Goal: Task Accomplishment & Management: Complete application form

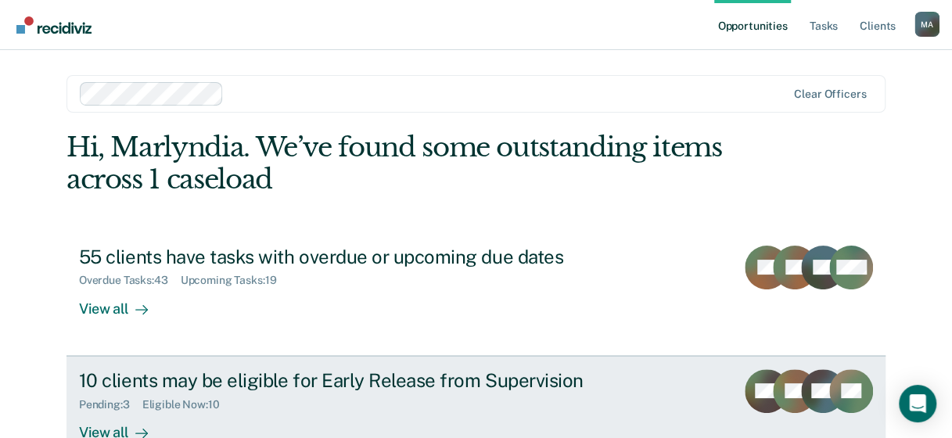
scroll to position [163, 0]
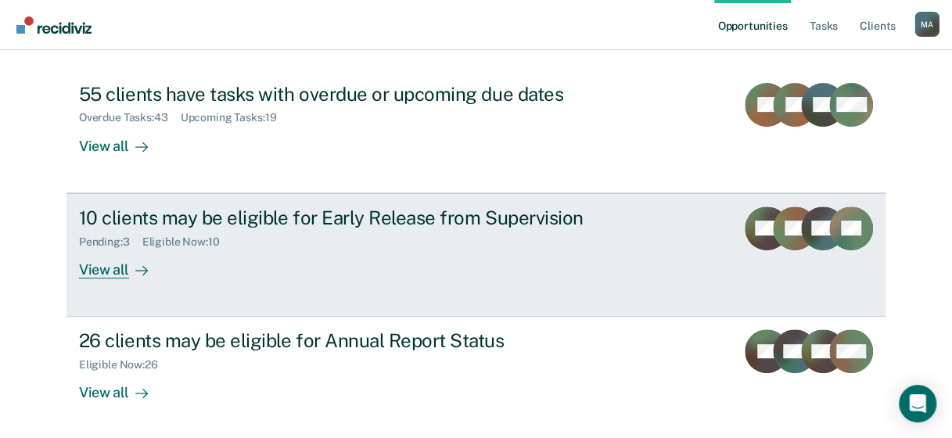
click at [97, 266] on div "View all" at bounding box center [123, 263] width 88 height 30
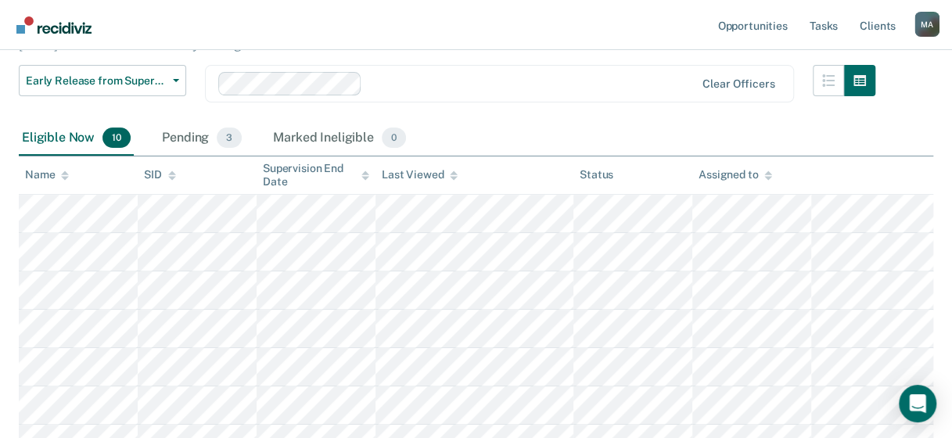
scroll to position [156, 0]
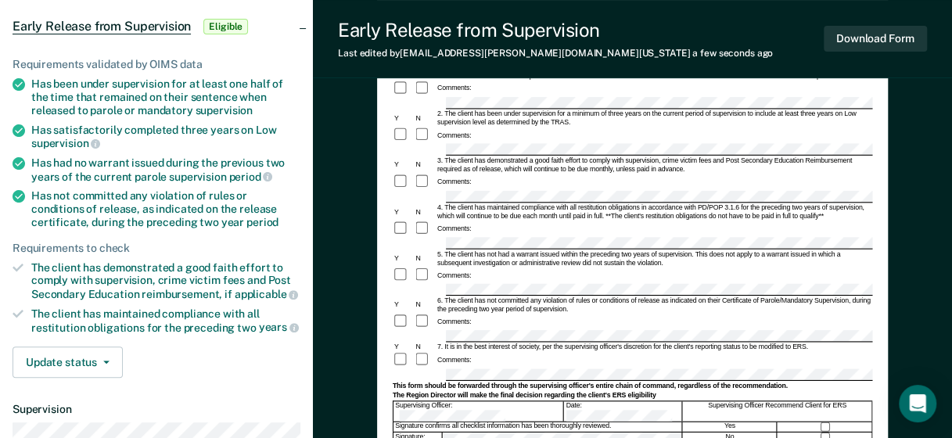
scroll to position [156, 0]
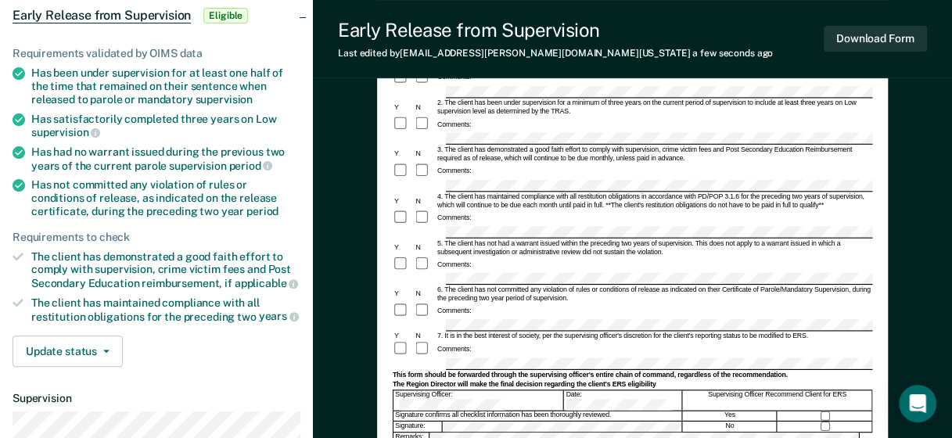
click at [519, 192] on div "4. The client has maintained compliance with all restitution obligations in acc…" at bounding box center [653, 200] width 436 height 17
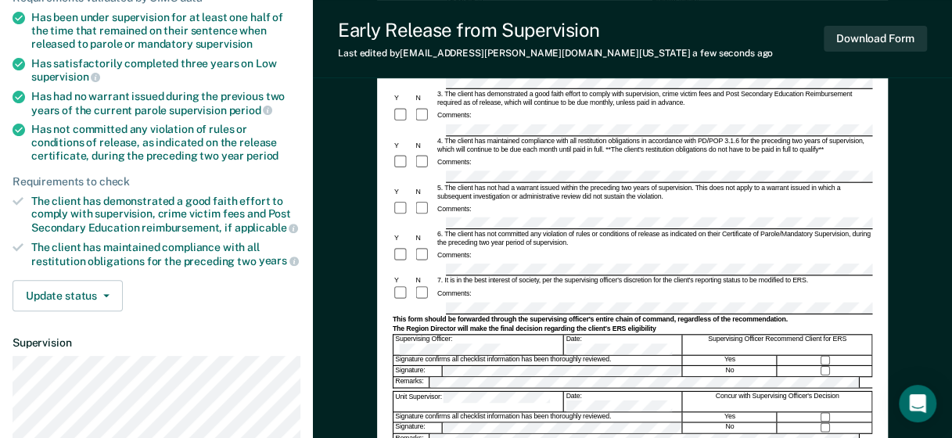
scroll to position [235, 0]
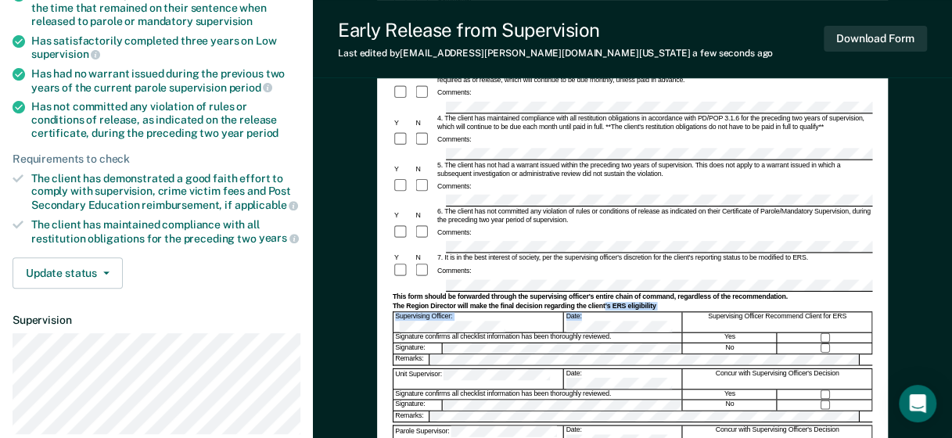
click at [604, 281] on form "Early Release from Supervision (ERS) Checklist, Recommendation, and Determinati…" at bounding box center [631, 256] width 479 height 690
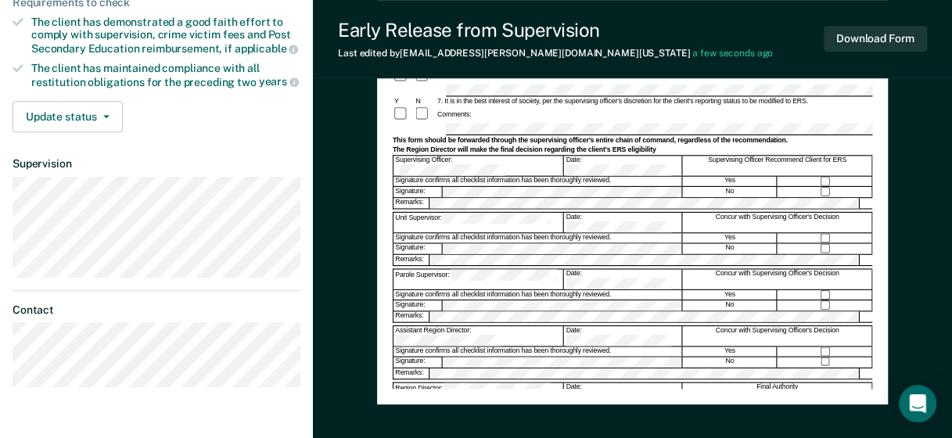
scroll to position [313, 0]
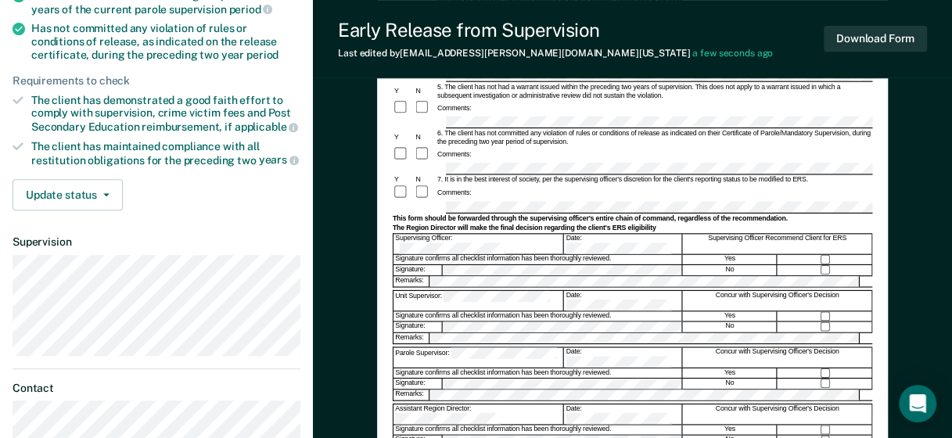
click at [826, 234] on div "Supervising Officer Recommend Client for ERS" at bounding box center [777, 244] width 189 height 20
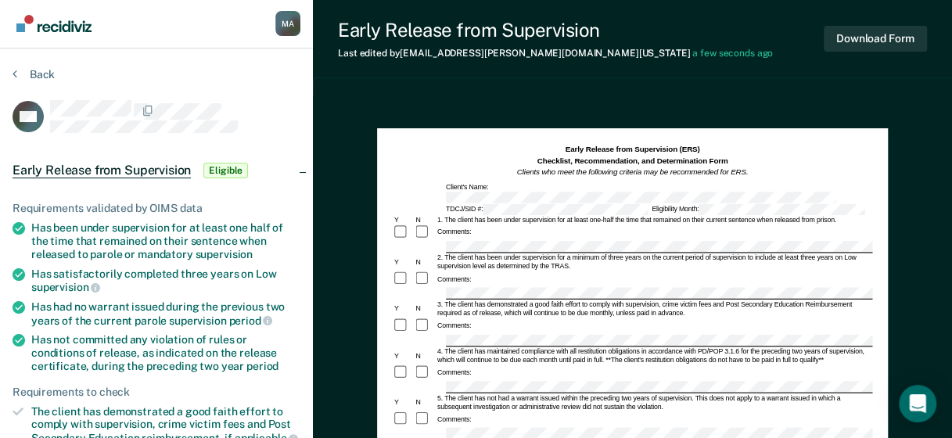
scroll to position [0, 0]
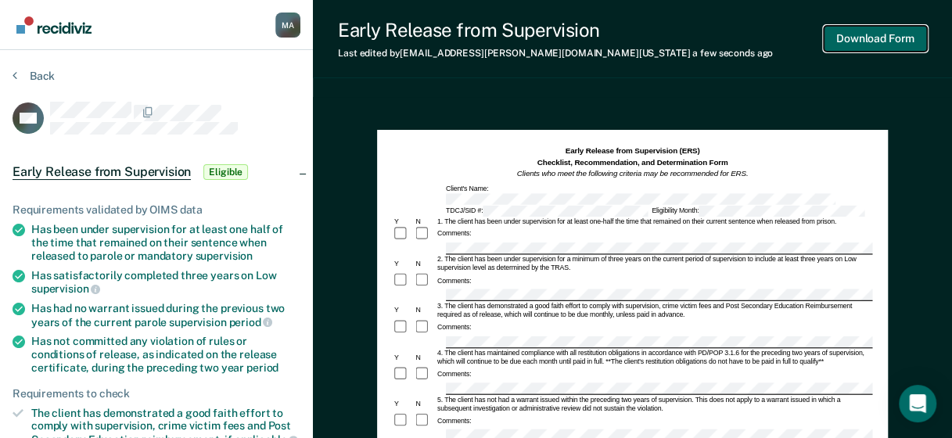
click at [873, 39] on button "Download Form" at bounding box center [874, 39] width 103 height 26
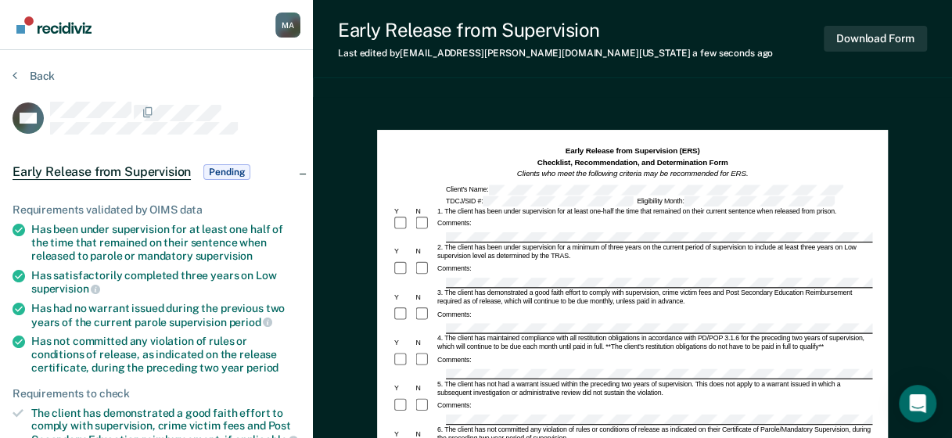
click at [32, 77] on button "Back" at bounding box center [34, 76] width 42 height 14
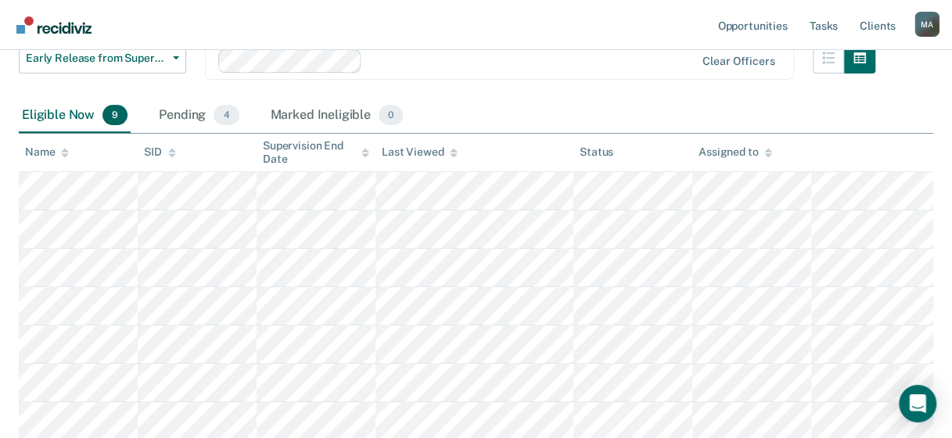
scroll to position [156, 0]
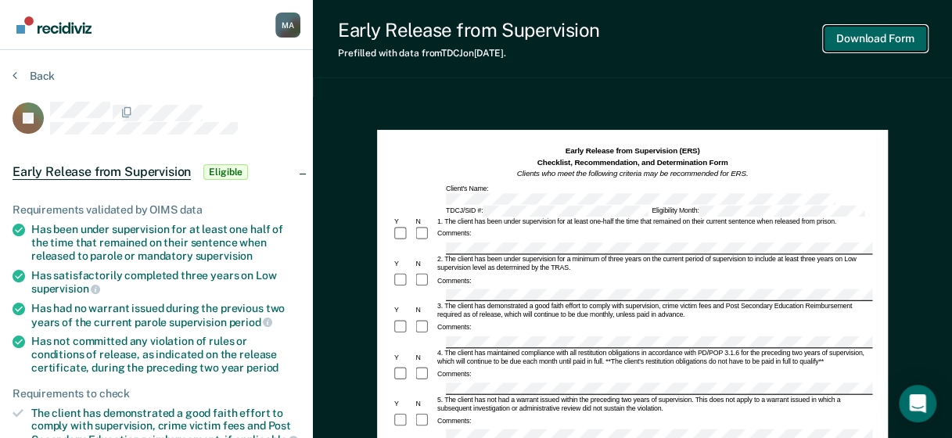
click at [887, 41] on button "Download Form" at bounding box center [874, 39] width 103 height 26
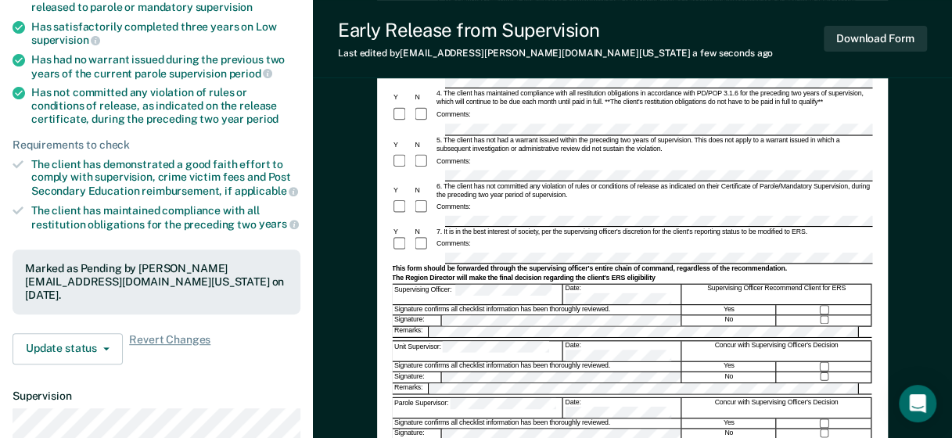
scroll to position [156, 0]
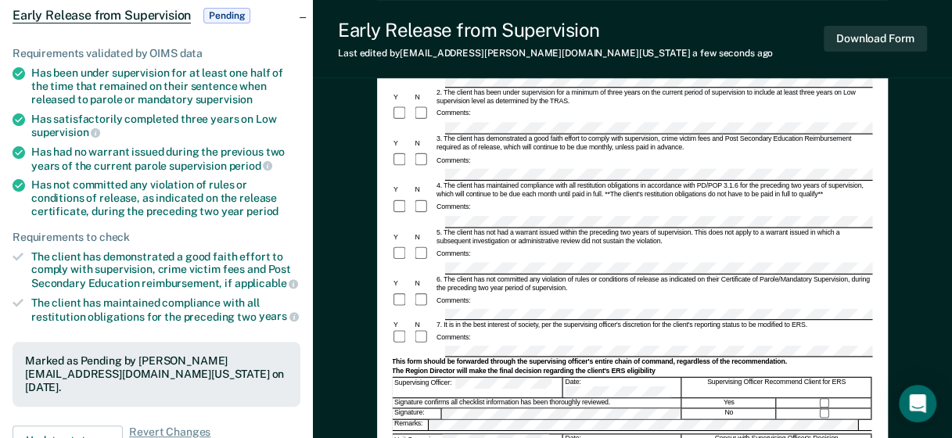
click at [583, 321] on div "7. It is in the best interest of society, per the supervising officer's discret…" at bounding box center [652, 325] width 436 height 9
click at [813, 249] on div "Comments:" at bounding box center [630, 254] width 479 height 16
drag, startPoint x: 483, startPoint y: 318, endPoint x: 474, endPoint y: 347, distance: 30.4
click at [483, 331] on div "Comments:" at bounding box center [630, 339] width 479 height 16
click at [475, 359] on div "This form should be forwarded through the supervising officer's entire chain of…" at bounding box center [630, 363] width 479 height 9
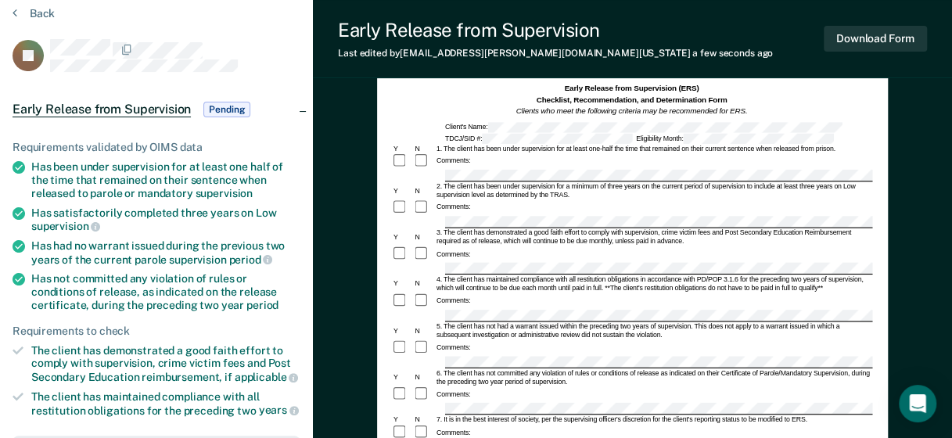
scroll to position [59, 0]
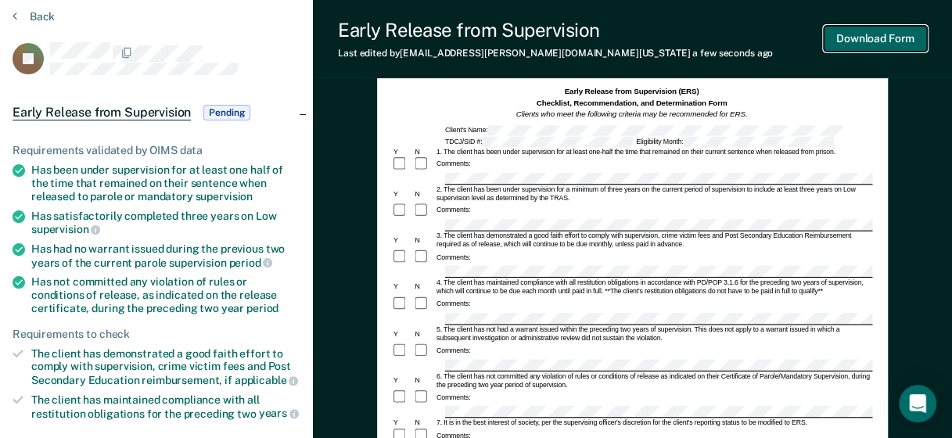
click at [866, 31] on button "Download Form" at bounding box center [874, 39] width 103 height 26
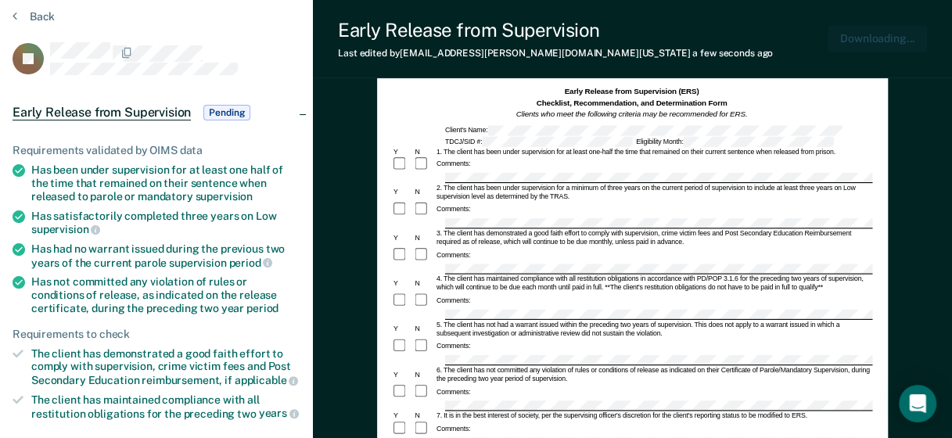
scroll to position [0, 0]
click at [48, 19] on button "Back" at bounding box center [34, 16] width 42 height 14
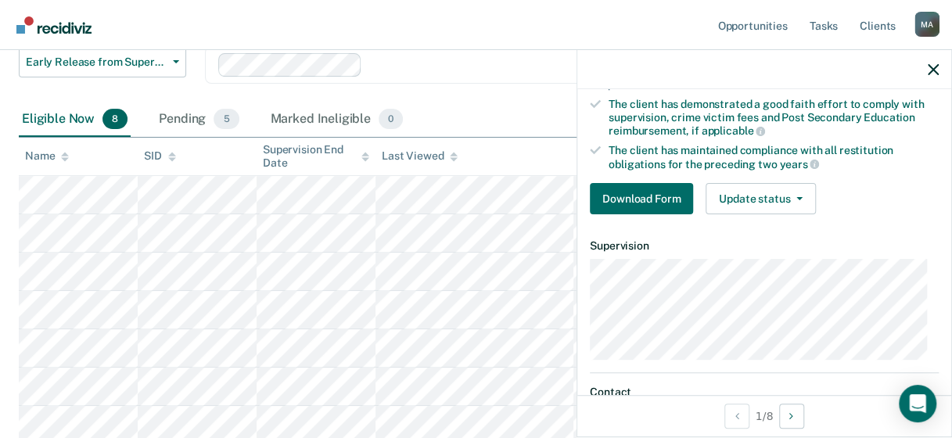
scroll to position [313, 0]
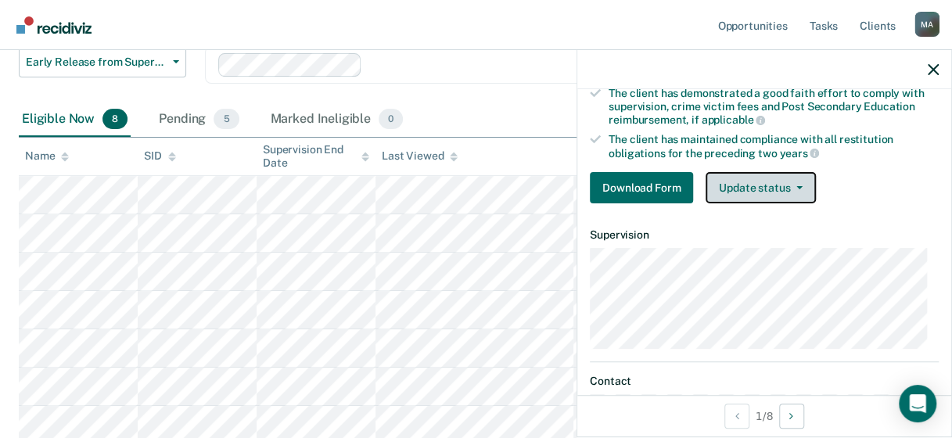
click at [793, 186] on button "Update status" at bounding box center [760, 187] width 110 height 31
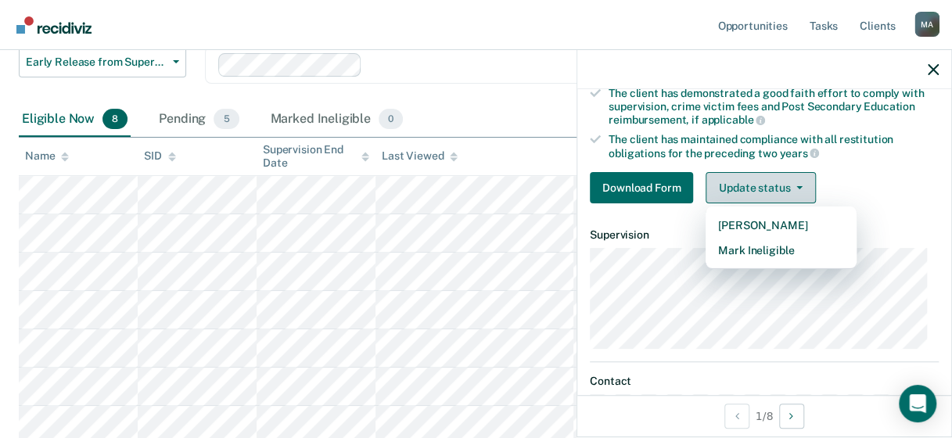
click at [793, 186] on button "Update status" at bounding box center [760, 187] width 110 height 31
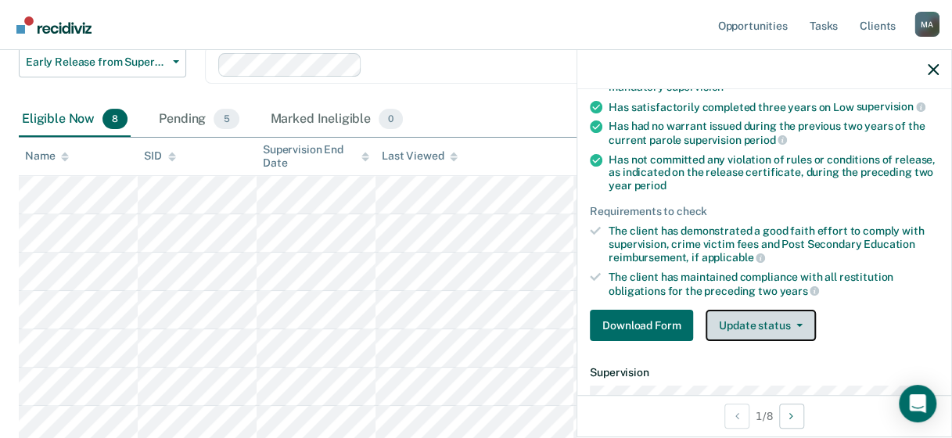
scroll to position [168, 0]
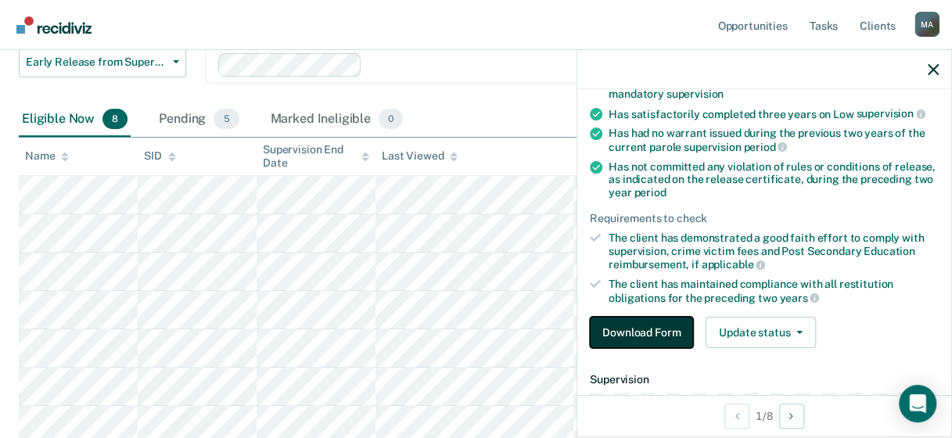
click at [632, 321] on button "Download Form" at bounding box center [641, 332] width 103 height 31
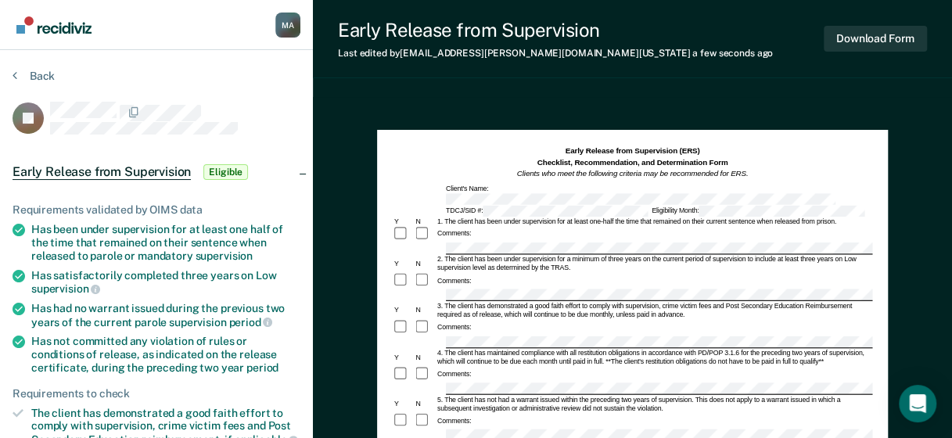
click at [421, 319] on div at bounding box center [424, 327] width 21 height 16
click at [15, 75] on icon at bounding box center [15, 75] width 5 height 13
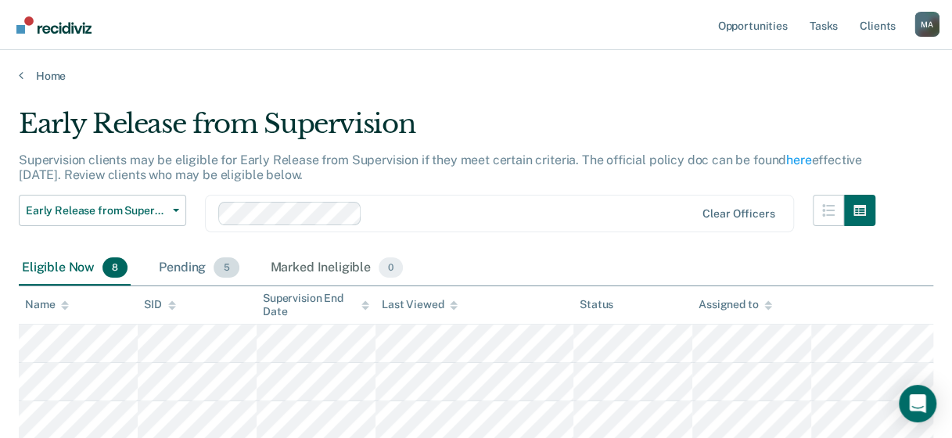
click at [194, 271] on div "Pending 5" at bounding box center [199, 268] width 86 height 34
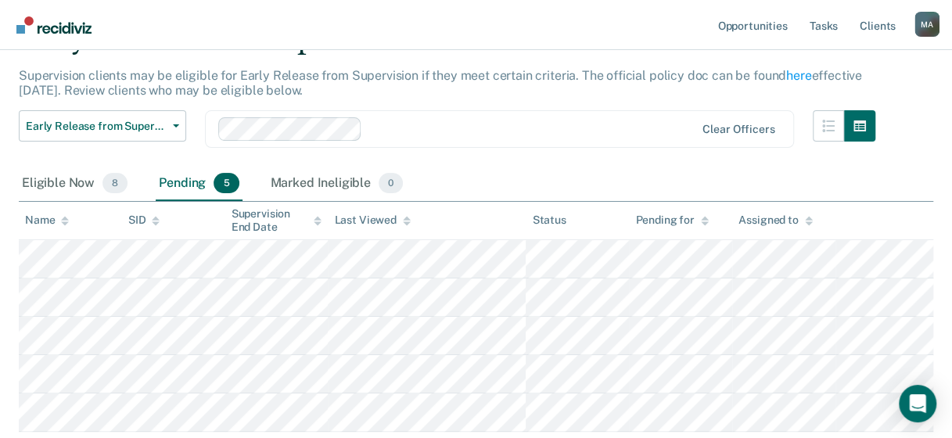
scroll to position [156, 0]
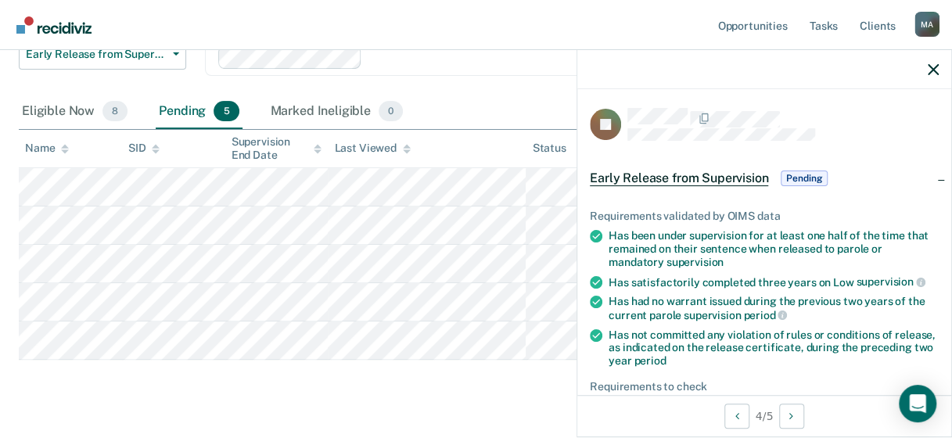
click at [805, 179] on span "Pending" at bounding box center [803, 178] width 47 height 16
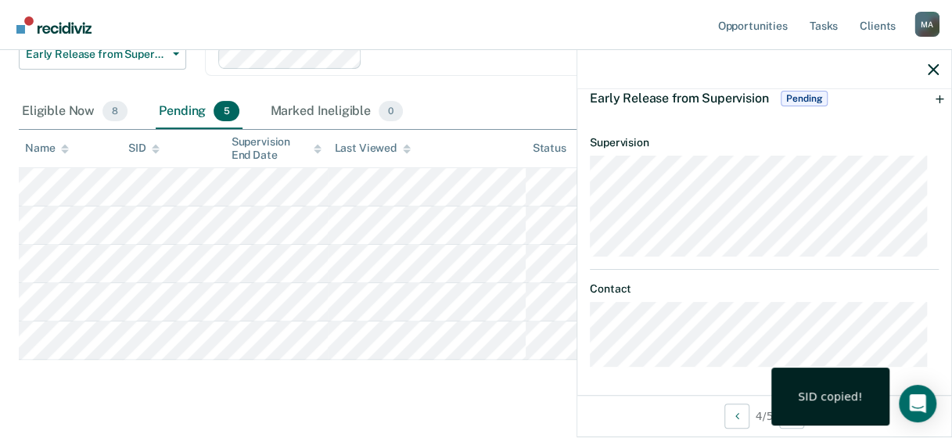
scroll to position [2, 0]
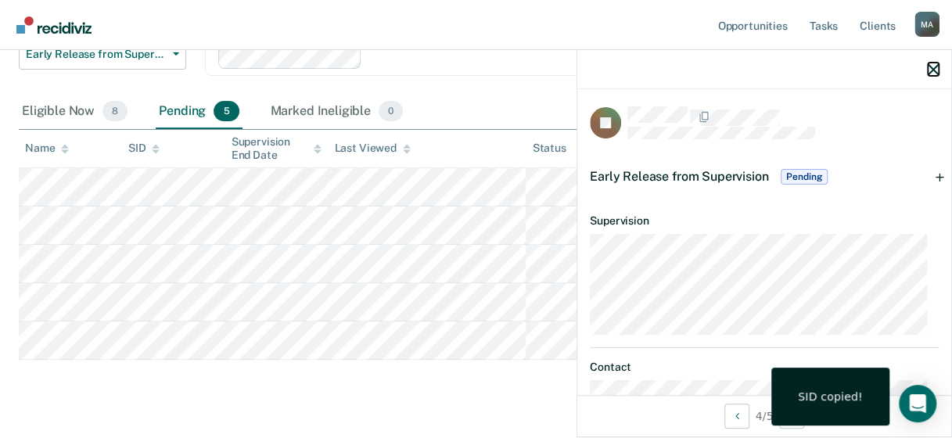
click at [929, 73] on icon "button" at bounding box center [932, 69] width 11 height 11
